Goal: Task Accomplishment & Management: Manage account settings

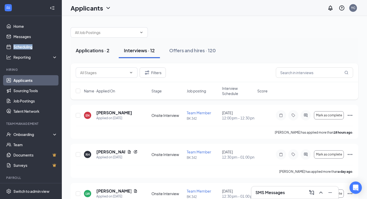
click at [101, 49] on div "Applications · 2" at bounding box center [93, 50] width 34 height 6
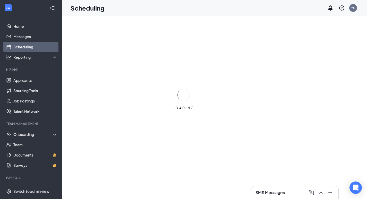
click at [281, 193] on h3 "SMS Messages" at bounding box center [269, 193] width 29 height 6
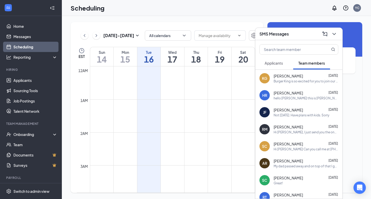
scroll to position [253, 0]
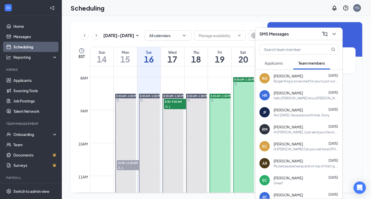
click at [280, 65] on span "Applicants" at bounding box center [273, 63] width 18 height 5
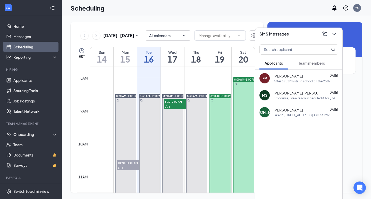
click at [296, 27] on div "[DATE] No events scheduled for [DATE]." at bounding box center [314, 56] width 95 height 68
click at [289, 35] on div "SMS Messages" at bounding box center [298, 34] width 79 height 8
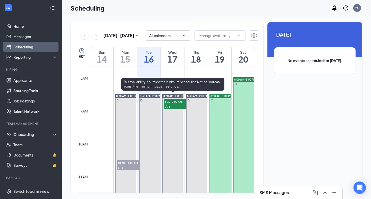
click at [178, 99] on div "8:30-9:00 AM 1" at bounding box center [176, 103] width 27 height 11
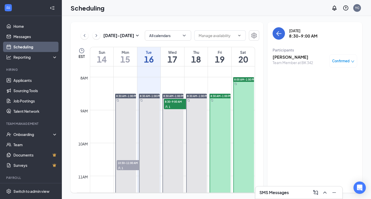
click at [302, 63] on div "Team Member at BK 342" at bounding box center [292, 62] width 40 height 5
click at [334, 62] on span "Confirmed" at bounding box center [341, 60] width 18 height 5
click at [298, 59] on h3 "[PERSON_NAME]" at bounding box center [292, 57] width 40 height 6
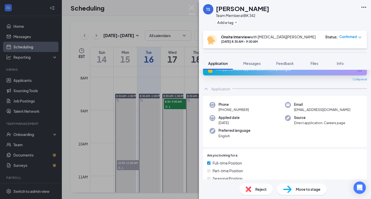
scroll to position [5, 0]
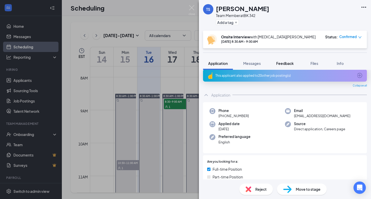
click at [285, 67] on button "Feedback" at bounding box center [285, 63] width 28 height 13
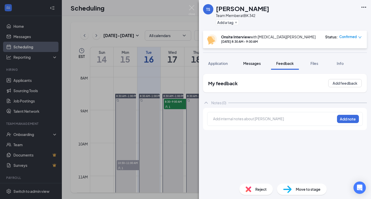
click at [256, 63] on span "Messages" at bounding box center [252, 63] width 18 height 5
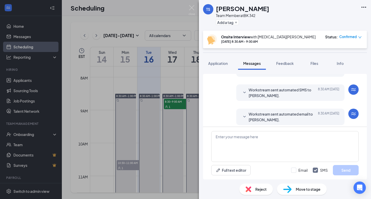
scroll to position [187, 0]
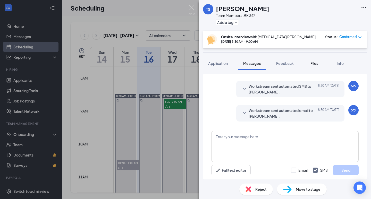
click at [311, 63] on span "Files" at bounding box center [314, 63] width 8 height 5
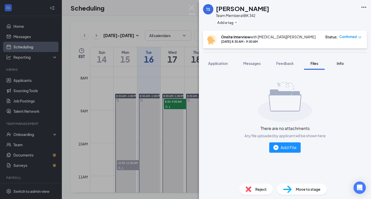
click at [339, 68] on button "Info" at bounding box center [339, 63] width 21 height 13
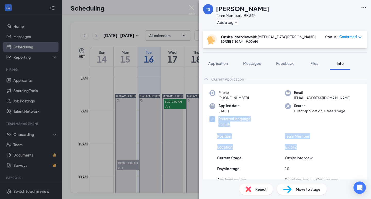
drag, startPoint x: 367, startPoint y: 121, endPoint x: 370, endPoint y: 149, distance: 28.8
click at [370, 149] on div "Current Application Phone [PHONE_NUMBER] Email [EMAIL_ADDRESS][DOMAIN_NAME] App…" at bounding box center [285, 125] width 172 height 110
click at [366, 138] on div "Current Application Phone [PHONE_NUMBER] Email [EMAIL_ADDRESS][DOMAIN_NAME] App…" at bounding box center [285, 125] width 172 height 110
click at [252, 63] on span "Messages" at bounding box center [252, 63] width 18 height 5
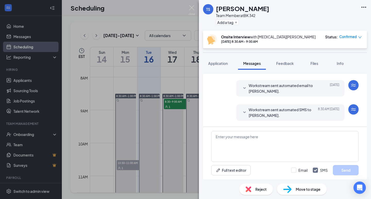
scroll to position [187, 0]
click at [220, 61] on span "Application" at bounding box center [218, 63] width 20 height 5
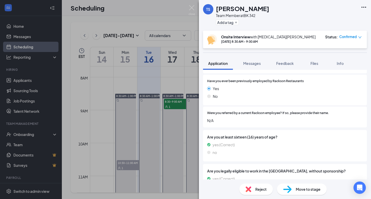
scroll to position [285, 0]
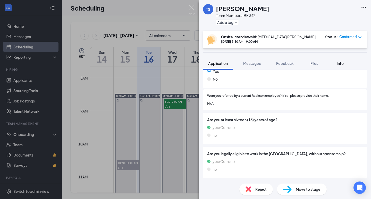
click at [335, 65] on div "Info" at bounding box center [340, 63] width 10 height 5
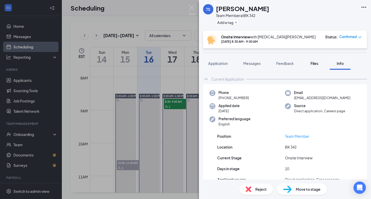
click at [314, 67] on button "Files" at bounding box center [314, 63] width 21 height 13
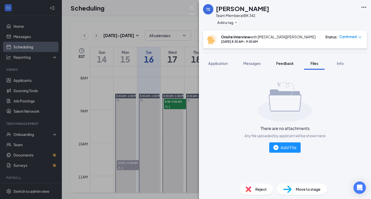
click at [282, 64] on span "Feedback" at bounding box center [285, 63] width 18 height 5
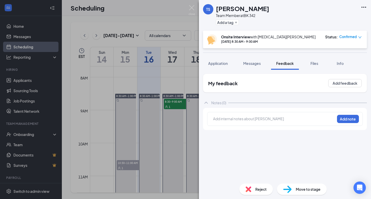
click at [171, 17] on div "TS [PERSON_NAME] Team Member at BK 342 Add a tag Onsite Interview with [MEDICAL…" at bounding box center [185, 99] width 371 height 199
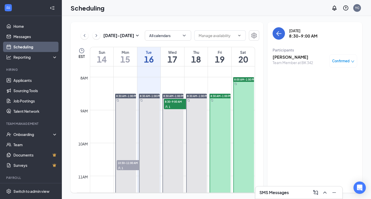
click at [219, 95] on span "8:30 AM-1:00 PM" at bounding box center [220, 96] width 21 height 4
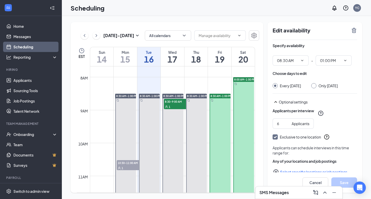
click at [242, 86] on div at bounding box center [243, 159] width 21 height 164
type input "08:00 AM"
type input "01:00 PM"
click at [356, 8] on div "YC" at bounding box center [357, 8] width 4 height 4
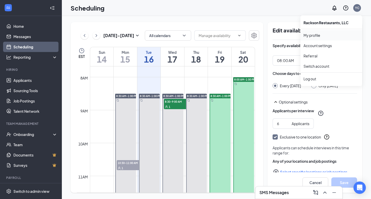
click at [310, 36] on link "My profile" at bounding box center [331, 35] width 56 height 5
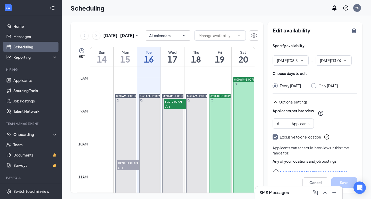
type input "08:30 AM"
type input "01:00 PM"
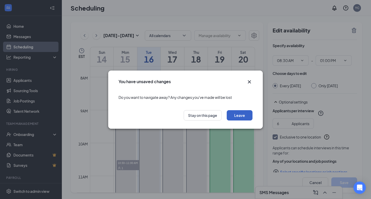
click at [228, 115] on button "Leave" at bounding box center [240, 115] width 26 height 10
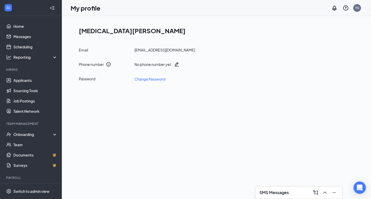
click at [177, 65] on icon "Pencil" at bounding box center [176, 64] width 5 height 5
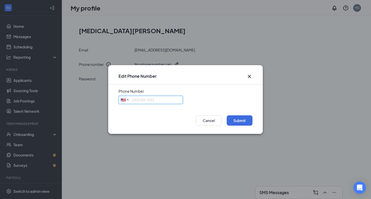
click at [169, 101] on input "tel" at bounding box center [150, 100] width 64 height 8
type input "2164143228"
click at [244, 123] on button "Submit" at bounding box center [240, 120] width 26 height 10
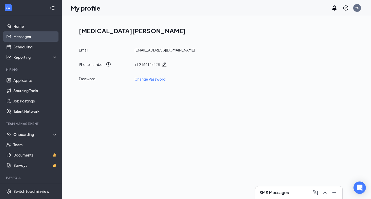
click at [40, 37] on link "Messages" at bounding box center [35, 36] width 44 height 10
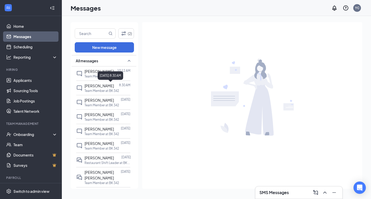
click at [108, 74] on div "[DATE] 8:30 AM" at bounding box center [110, 75] width 25 height 8
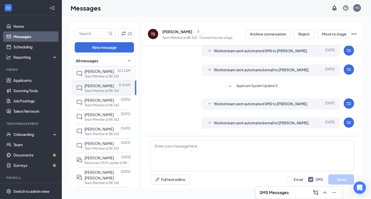
scroll to position [109, 0]
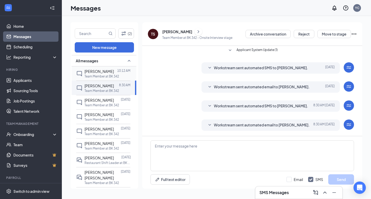
click at [117, 78] on p "Team Member at BK 342" at bounding box center [101, 76] width 34 height 4
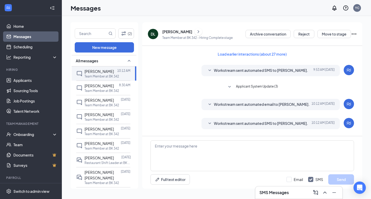
scroll to position [51, 0]
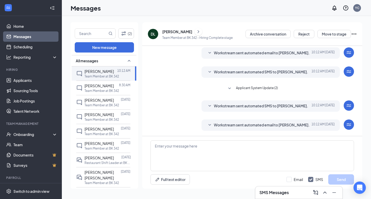
click at [181, 32] on div "[PERSON_NAME]" at bounding box center [177, 31] width 30 height 5
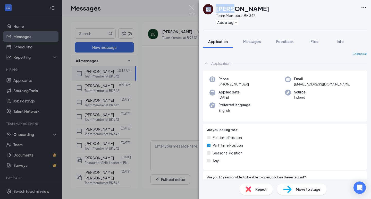
drag, startPoint x: 234, startPoint y: 11, endPoint x: 206, endPoint y: 15, distance: 28.9
click at [206, 15] on div "[PERSON_NAME] Livdur Team Member at BK 342 Add a tag" at bounding box center [236, 15] width 66 height 22
click at [222, 10] on h1 "[PERSON_NAME]" at bounding box center [242, 8] width 53 height 9
click at [234, 10] on h1 "[PERSON_NAME]" at bounding box center [242, 8] width 53 height 9
drag, startPoint x: 235, startPoint y: 10, endPoint x: 214, endPoint y: 9, distance: 20.9
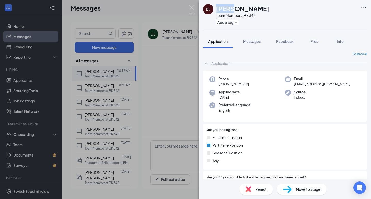
click at [214, 9] on div "[PERSON_NAME] Livdur Team Member at BK 342 Add a tag" at bounding box center [236, 15] width 66 height 22
copy div "Damin"
click at [128, 75] on div "[PERSON_NAME] Livdur Team Member at BK 342 Add a tag Application Messages Feedb…" at bounding box center [185, 99] width 371 height 199
drag, startPoint x: 156, startPoint y: 72, endPoint x: 242, endPoint y: 34, distance: 93.4
click at [158, 72] on div "[PERSON_NAME] Livdur Team Member at BK 342 Add a tag Application Messages Feedb…" at bounding box center [185, 99] width 371 height 199
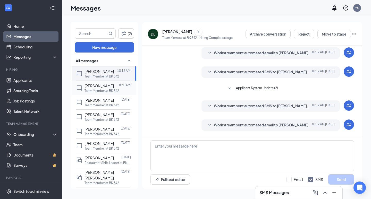
click at [116, 92] on p "Team Member at BK 342" at bounding box center [101, 91] width 34 height 4
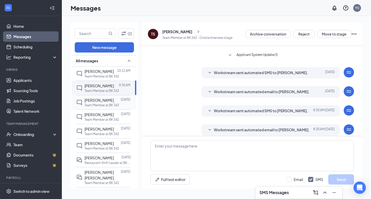
scroll to position [109, 0]
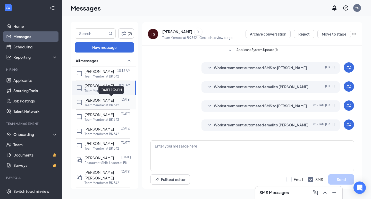
click at [121, 98] on p "[DATE]" at bounding box center [126, 99] width 10 height 4
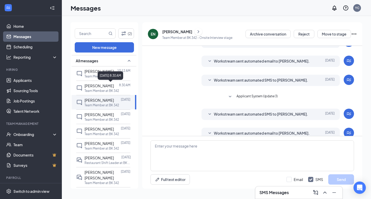
scroll to position [54, 0]
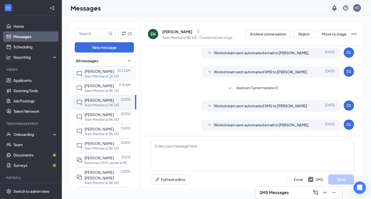
click at [110, 78] on p "Team Member at BK 342" at bounding box center [101, 76] width 34 height 4
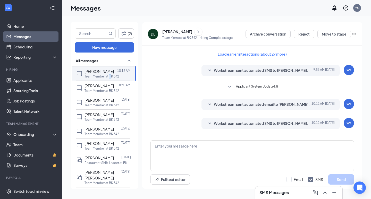
scroll to position [51, 0]
